Goal: Go to known website: Access a specific website the user already knows

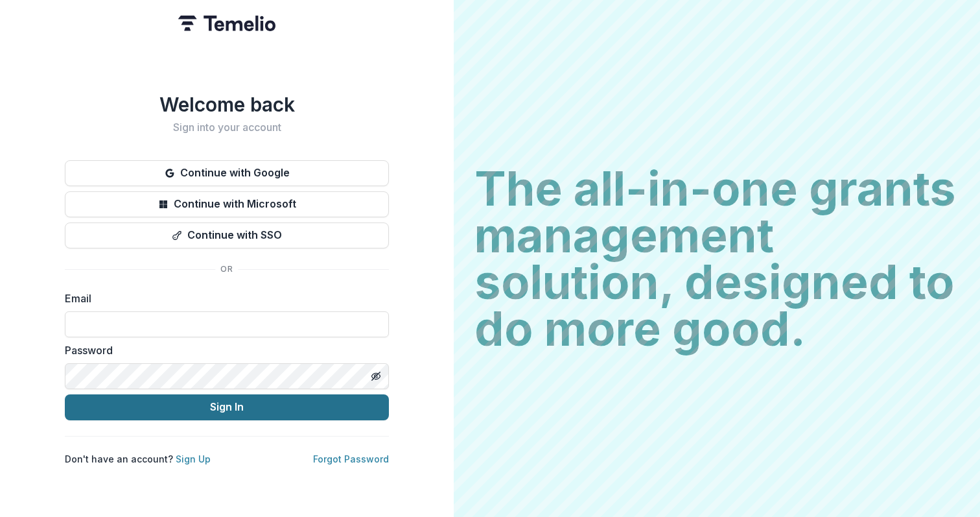
type input "**********"
click at [264, 401] on button "Sign In" at bounding box center [227, 407] width 324 height 26
